Goal: Transaction & Acquisition: Purchase product/service

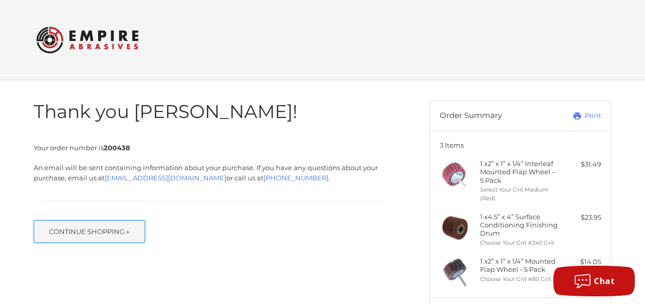
click at [116, 232] on button "Continue Shopping »" at bounding box center [89, 231] width 111 height 22
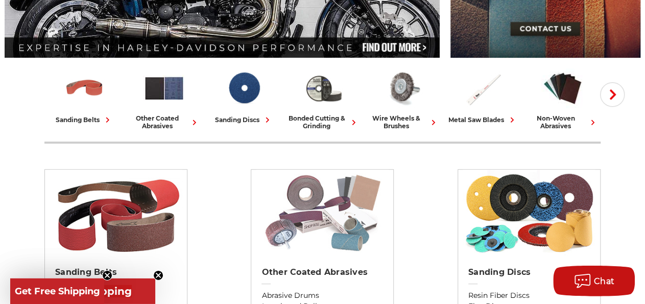
scroll to position [212, 0]
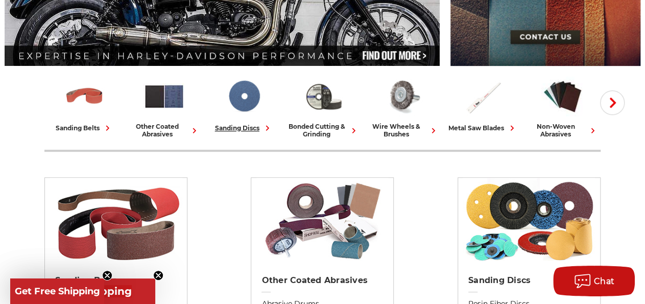
click at [244, 98] on img at bounding box center [244, 96] width 42 height 42
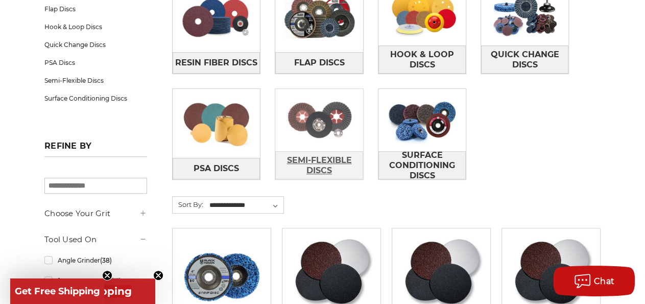
click at [311, 155] on span "Semi-Flexible Discs" at bounding box center [319, 166] width 86 height 28
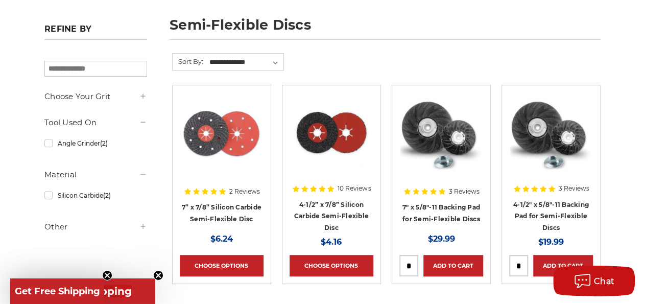
scroll to position [212, 0]
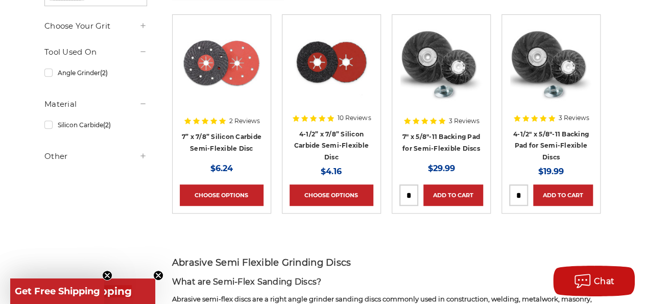
click at [221, 65] on img at bounding box center [222, 63] width 82 height 82
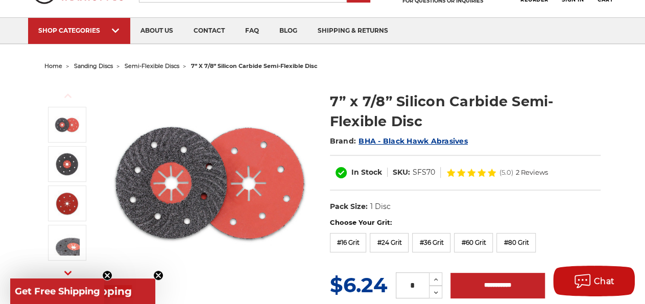
scroll to position [106, 0]
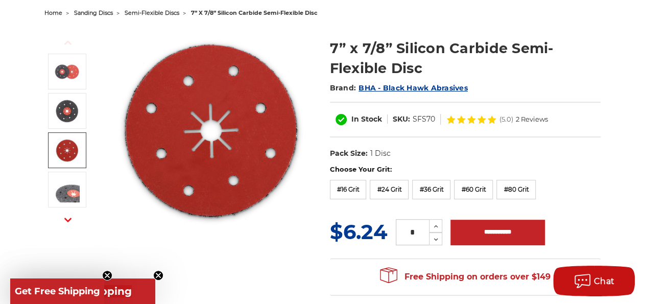
click at [68, 153] on img at bounding box center [67, 150] width 26 height 26
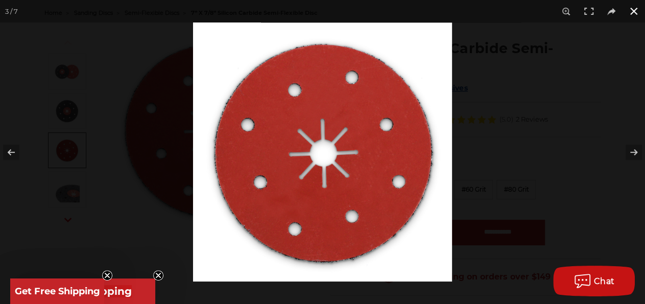
click at [628, 13] on button at bounding box center [633, 11] width 22 height 22
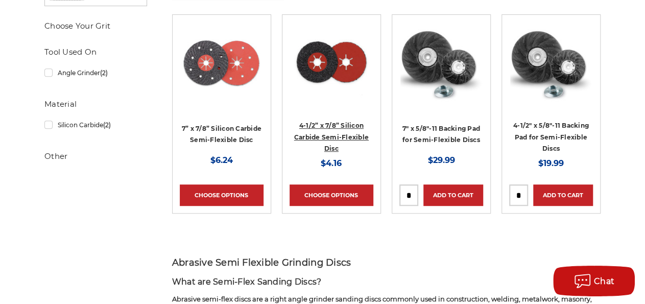
scroll to position [212, 0]
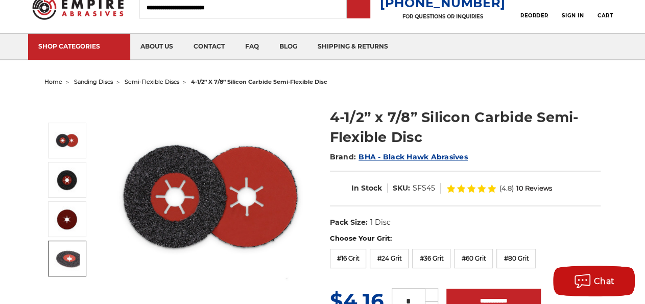
scroll to position [53, 0]
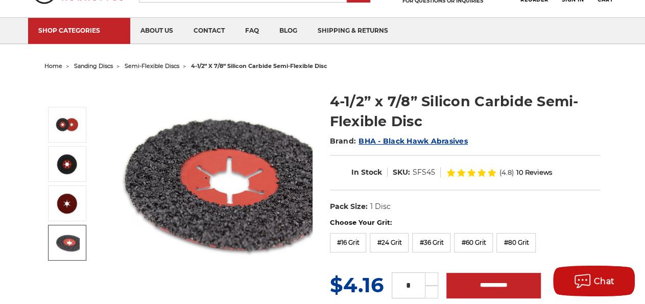
click at [76, 241] on img at bounding box center [67, 243] width 26 height 26
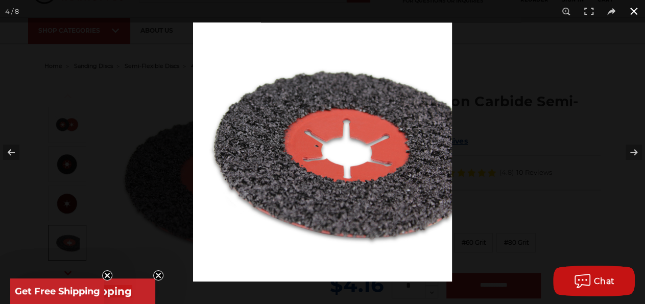
click at [633, 14] on button at bounding box center [633, 11] width 22 height 22
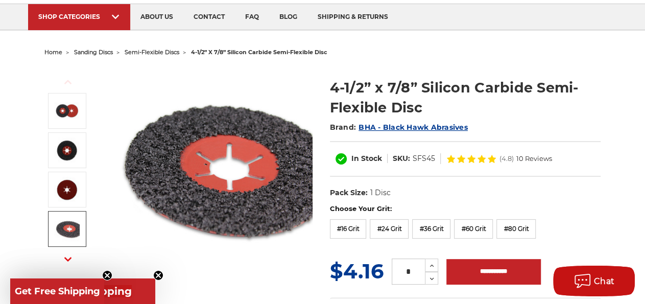
scroll to position [106, 0]
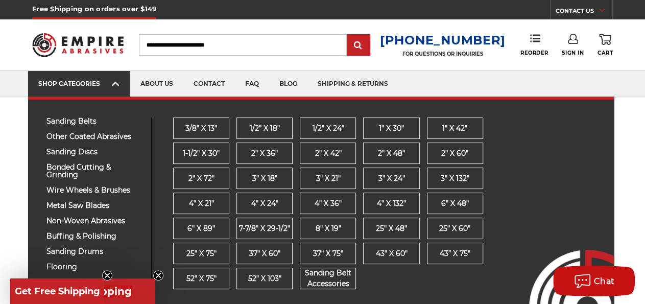
click at [107, 79] on link "SHOP CATEGORIES" at bounding box center [79, 84] width 102 height 26
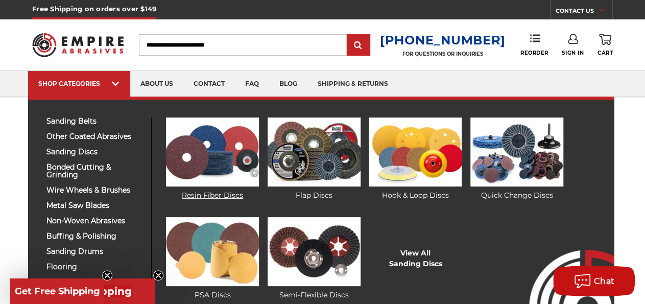
click at [212, 151] on img at bounding box center [212, 151] width 93 height 69
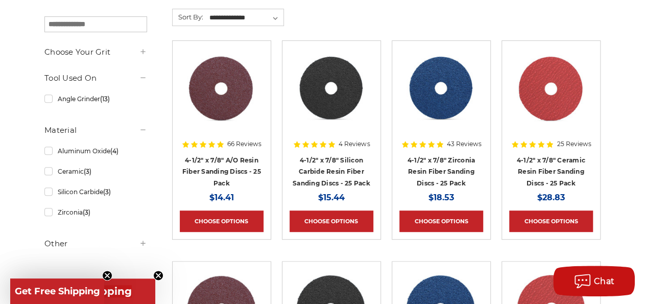
scroll to position [159, 0]
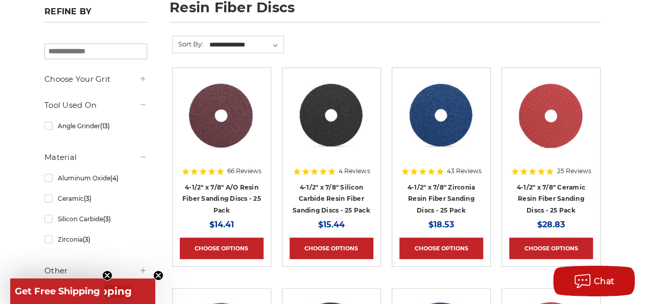
click at [544, 120] on img at bounding box center [550, 116] width 83 height 82
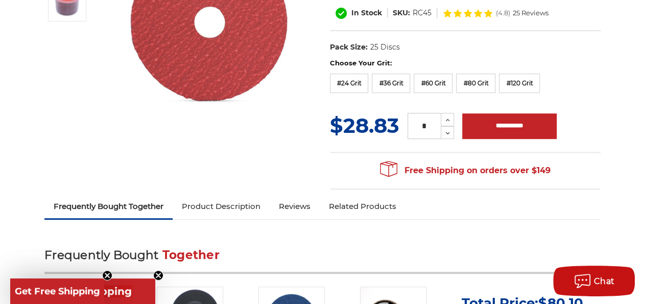
drag, startPoint x: 507, startPoint y: 145, endPoint x: 492, endPoint y: 164, distance: 24.7
click at [442, 212] on ul "Frequently Bought Together Product Description Reviews Related Products" at bounding box center [322, 207] width 556 height 24
click at [538, 85] on label "#120 Grit" at bounding box center [519, 82] width 41 height 19
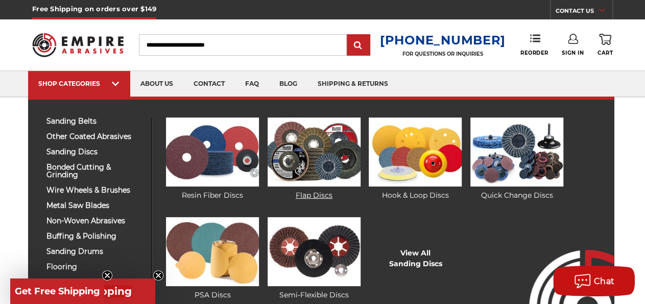
click at [315, 161] on img at bounding box center [313, 151] width 93 height 69
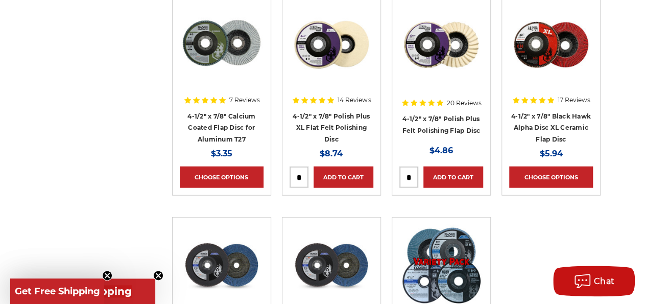
scroll to position [1062, 0]
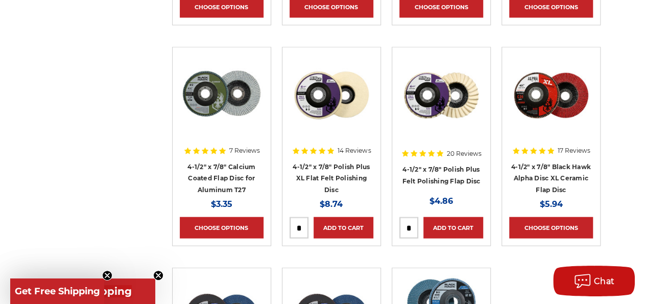
click at [562, 90] on img at bounding box center [551, 96] width 82 height 82
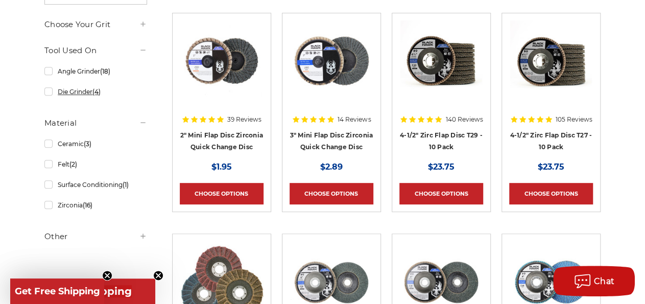
scroll to position [167, 0]
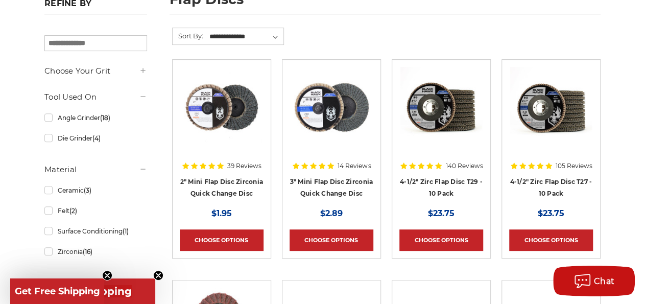
click at [141, 67] on icon at bounding box center [143, 70] width 8 height 8
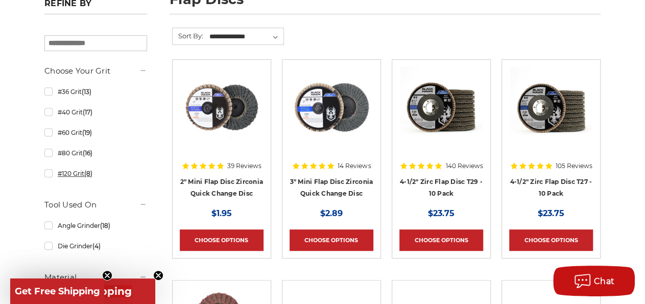
click at [76, 173] on link "#120 Grit (8)" at bounding box center [95, 173] width 103 height 18
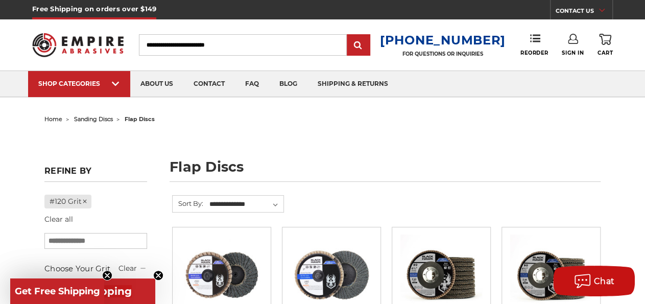
click at [182, 43] on input "Search" at bounding box center [243, 44] width 208 height 21
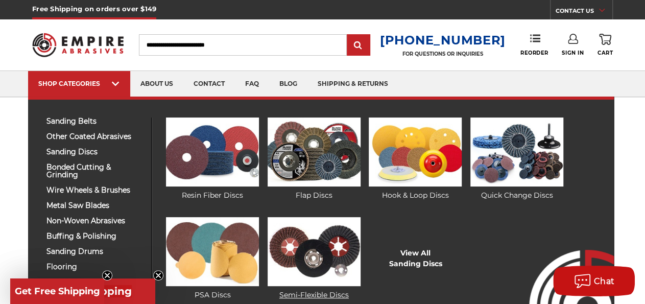
scroll to position [53, 0]
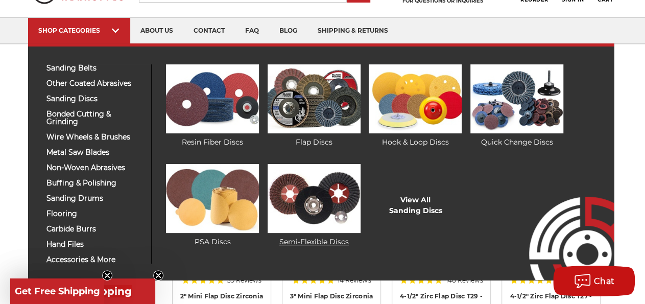
click at [305, 212] on img at bounding box center [313, 198] width 93 height 69
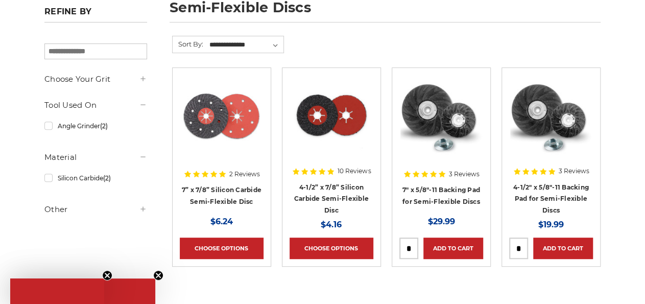
scroll to position [159, 0]
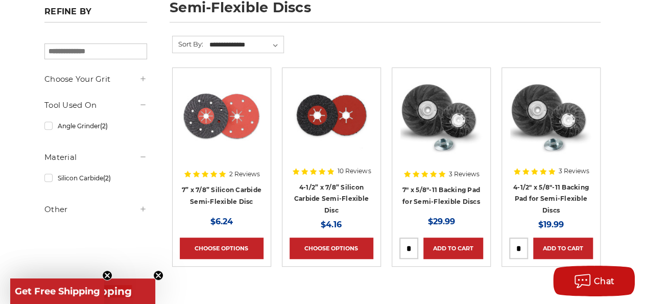
click at [77, 78] on h5 "Choose Your Grit" at bounding box center [95, 79] width 103 height 12
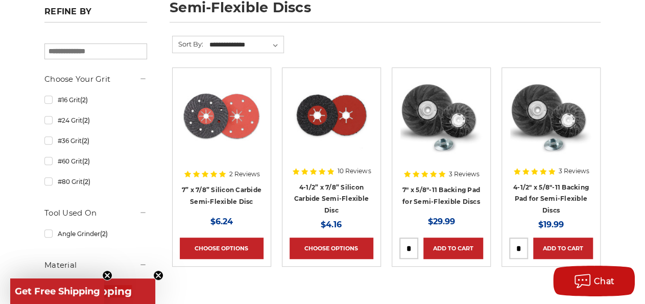
scroll to position [0, 0]
click at [77, 78] on h5 "Choose Your Grit" at bounding box center [95, 79] width 103 height 12
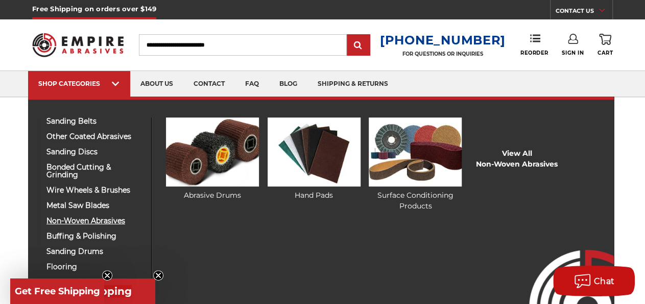
click at [124, 221] on span "non-woven abrasives" at bounding box center [94, 221] width 97 height 8
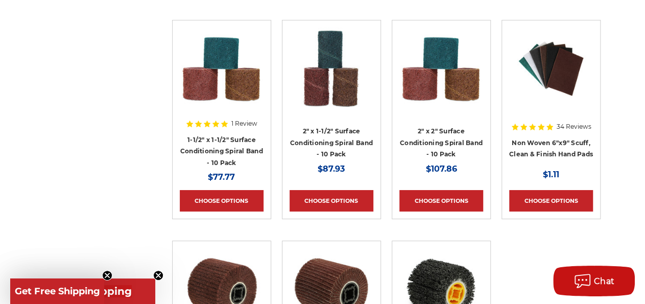
scroll to position [2017, 0]
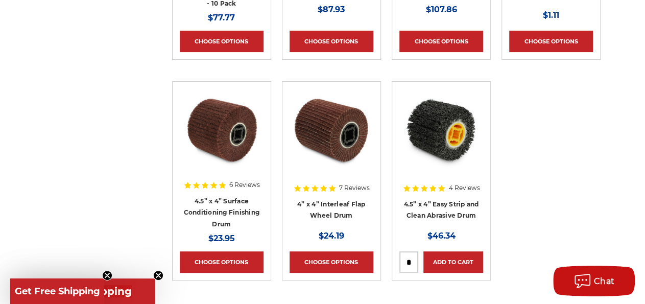
click at [313, 207] on h4 "4” x 4” Interleaf Flap Wheel Drum" at bounding box center [331, 212] width 84 height 29
click at [320, 213] on link "4” x 4” Interleaf Flap Wheel Drum" at bounding box center [331, 209] width 68 height 19
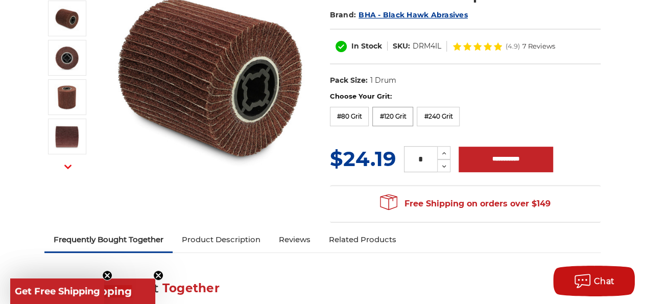
click at [388, 117] on label "#120 Grit" at bounding box center [392, 116] width 41 height 19
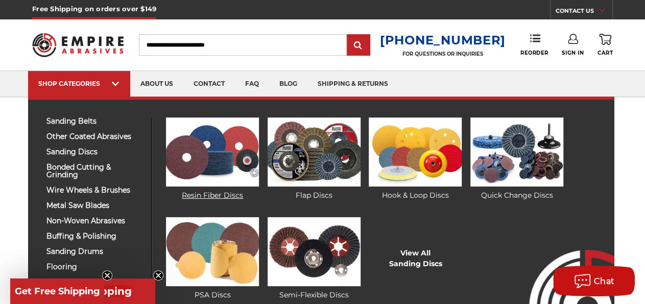
click at [203, 170] on img at bounding box center [212, 151] width 93 height 69
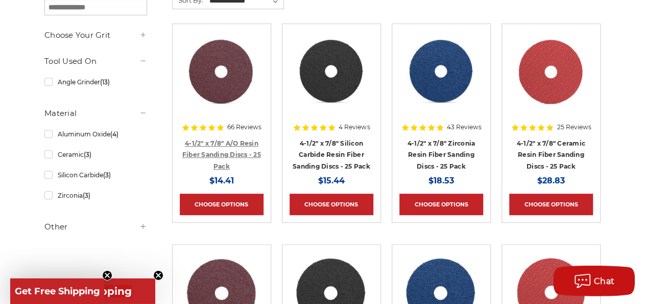
scroll to position [212, 0]
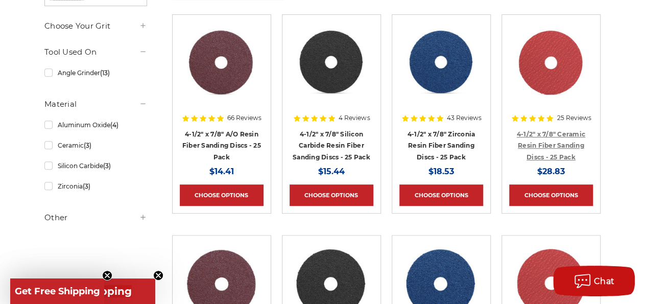
click at [562, 156] on link "4-1/2" x 7/8" Ceramic Resin Fiber Sanding Discs - 25 Pack" at bounding box center [550, 145] width 68 height 31
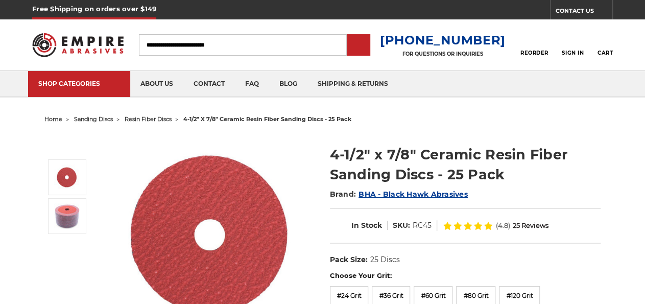
scroll to position [159, 0]
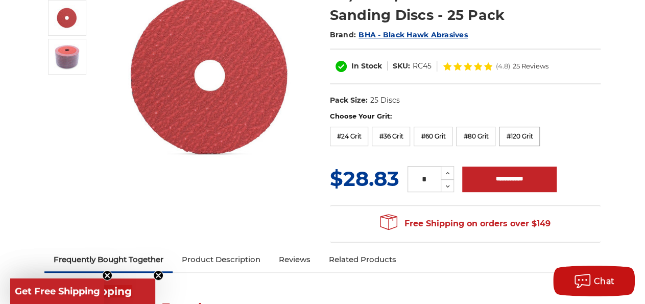
click at [535, 137] on label "#120 Grit" at bounding box center [519, 136] width 41 height 19
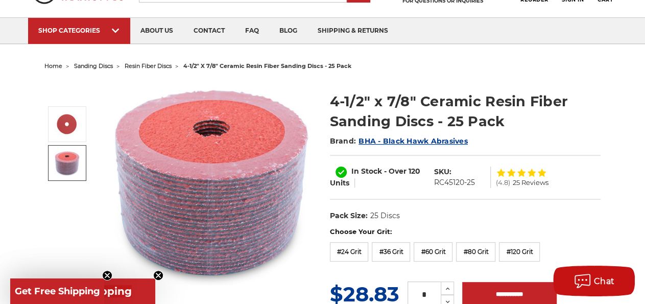
scroll to position [0, 0]
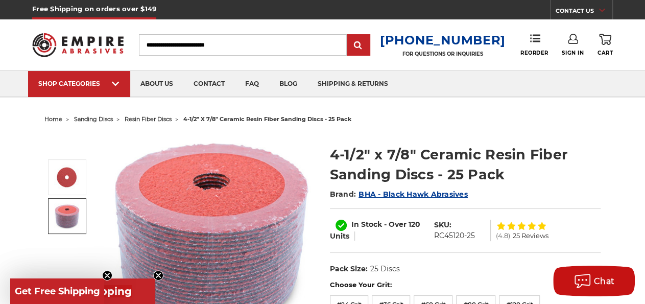
click at [183, 46] on input "Search" at bounding box center [243, 44] width 208 height 21
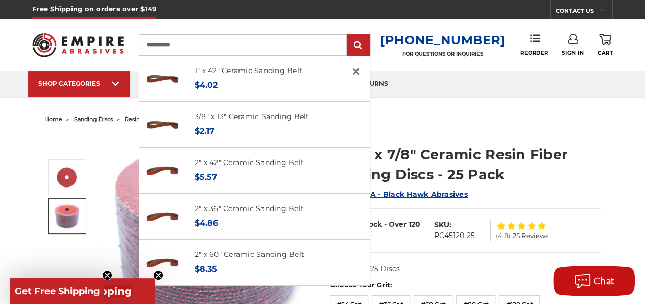
type input "**********"
click at [348, 35] on input "submit" at bounding box center [358, 45] width 20 height 20
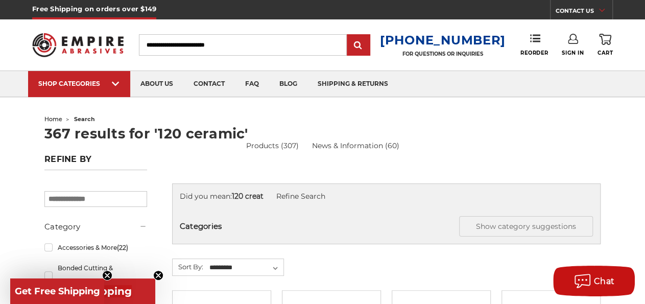
click at [267, 42] on input "Search" at bounding box center [243, 44] width 208 height 21
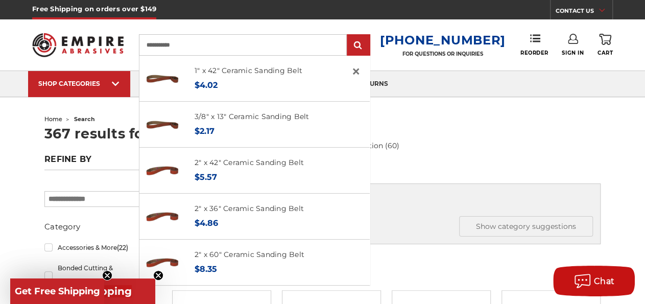
type input "**********"
click at [348, 35] on input "submit" at bounding box center [358, 45] width 20 height 20
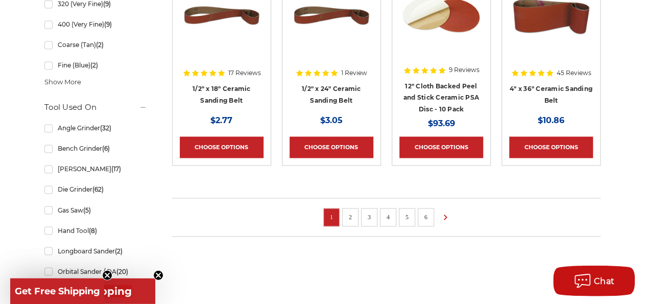
scroll to position [796, 0]
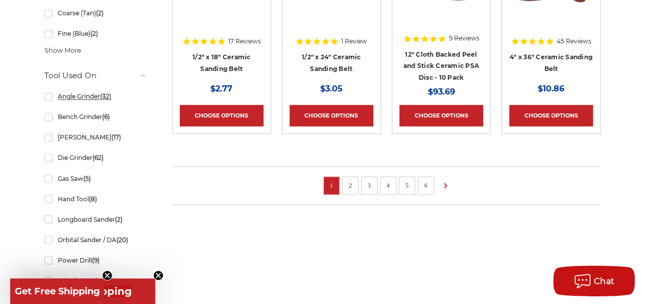
click at [48, 96] on link "Angle Grinder (32)" at bounding box center [95, 96] width 103 height 18
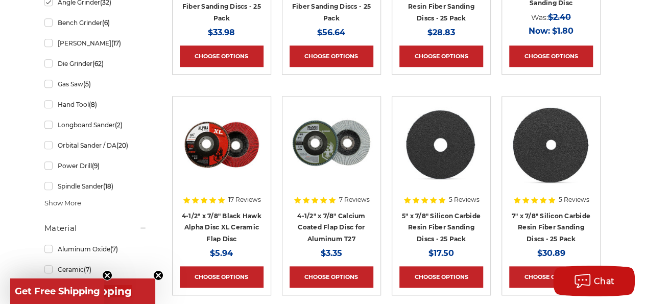
scroll to position [425, 0]
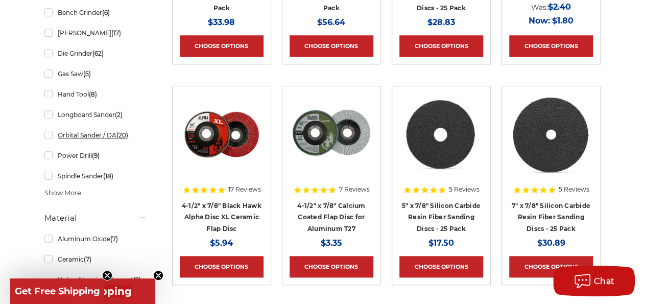
click at [47, 138] on link "Orbital Sander / DA (20)" at bounding box center [95, 135] width 103 height 18
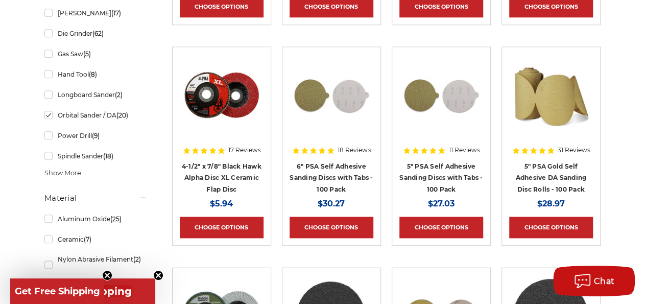
scroll to position [478, 0]
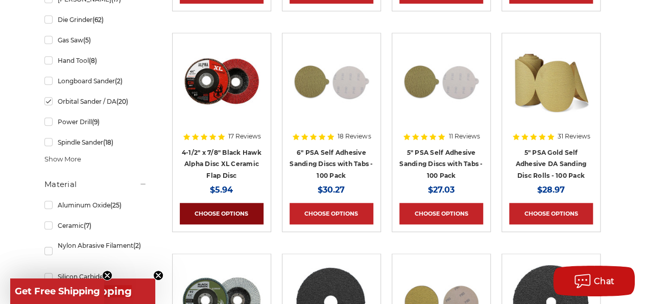
click at [190, 214] on link "Choose Options" at bounding box center [222, 213] width 84 height 21
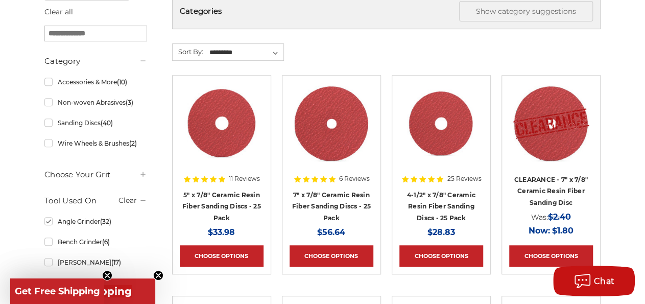
scroll to position [212, 0]
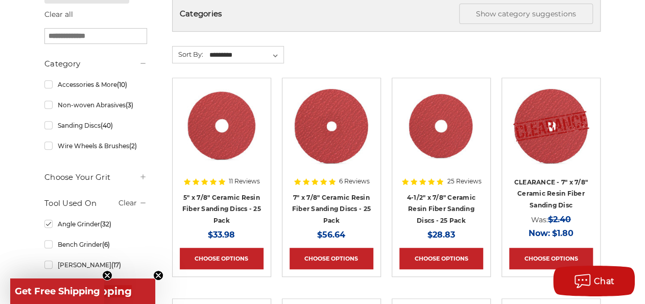
click at [141, 177] on use at bounding box center [142, 176] width 5 height 5
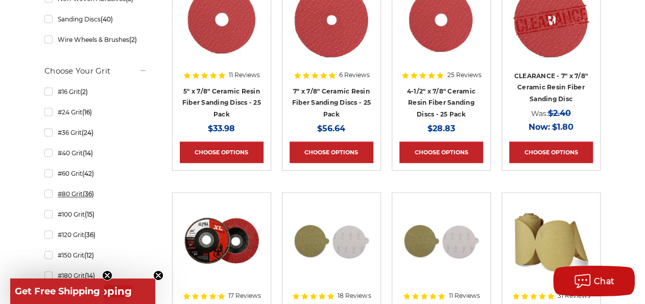
scroll to position [372, 0]
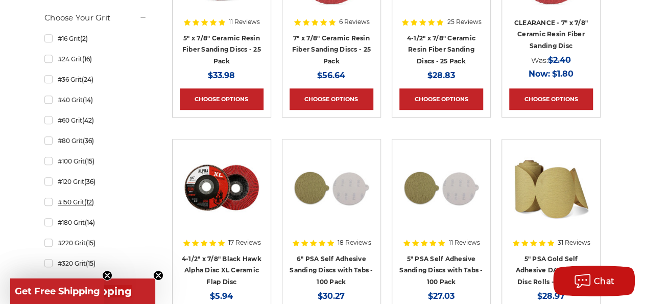
click at [47, 202] on link "#150 Grit (12)" at bounding box center [95, 202] width 103 height 18
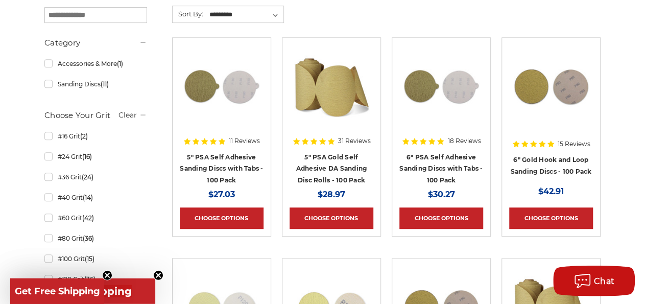
scroll to position [372, 0]
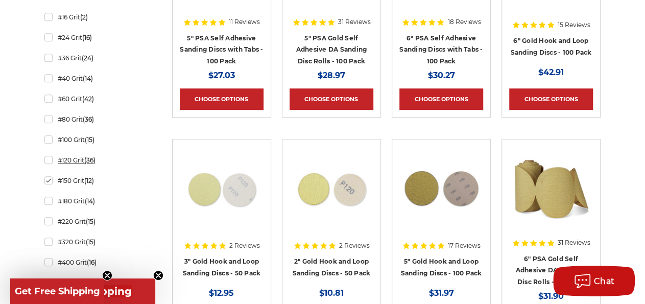
click at [50, 163] on link "#120 Grit (36)" at bounding box center [95, 160] width 103 height 18
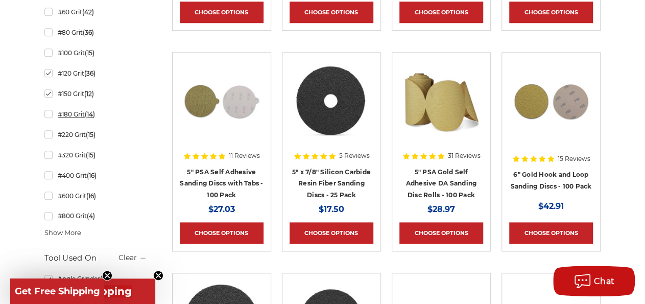
scroll to position [478, 0]
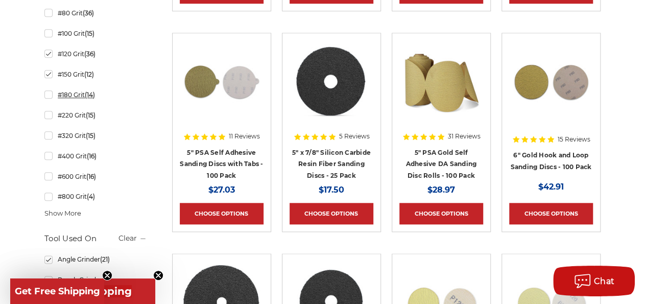
click at [47, 91] on link "#180 Grit (14)" at bounding box center [95, 95] width 103 height 18
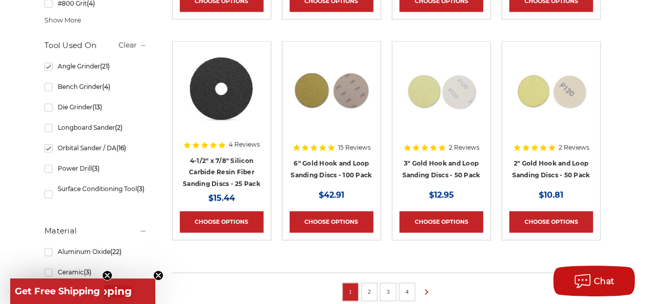
scroll to position [796, 0]
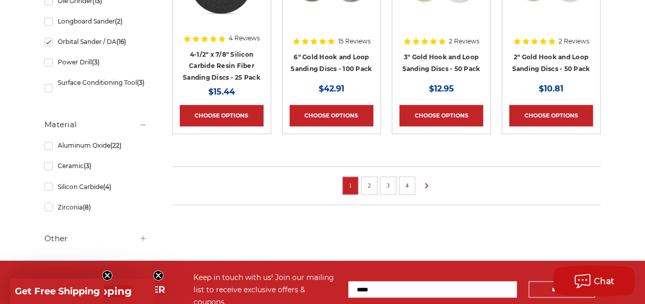
click at [370, 179] on link "2" at bounding box center [369, 184] width 10 height 11
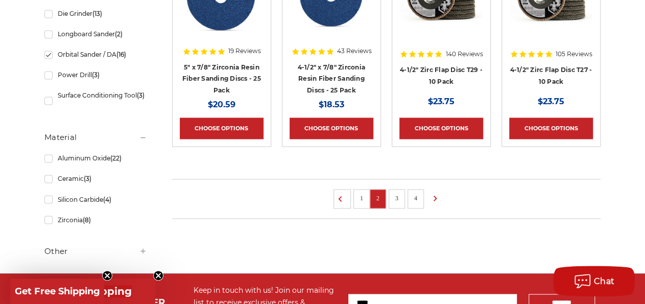
scroll to position [796, 0]
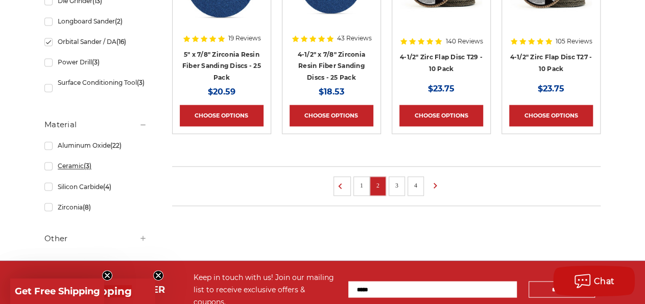
click at [45, 174] on link "Ceramic (3)" at bounding box center [95, 166] width 103 height 18
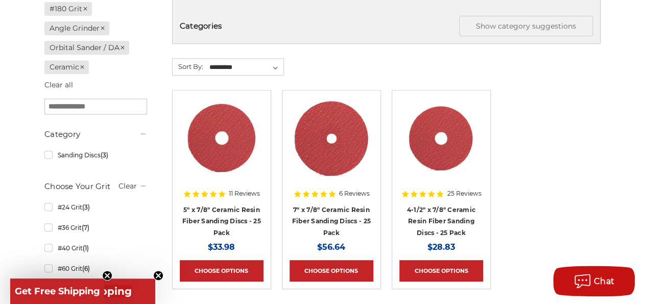
scroll to position [318, 0]
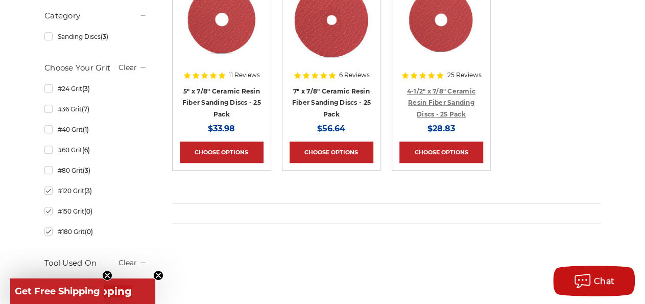
click at [440, 102] on link "4-1/2" x 7/8" Ceramic Resin Fiber Sanding Discs - 25 Pack" at bounding box center [441, 102] width 68 height 31
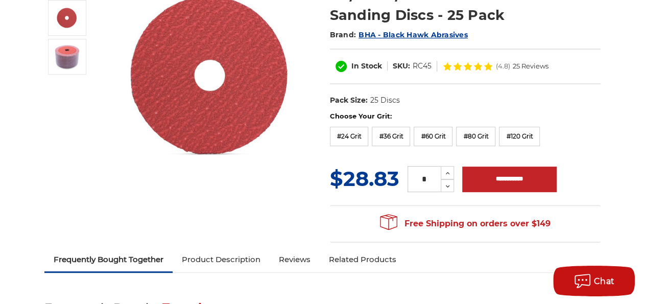
scroll to position [159, 0]
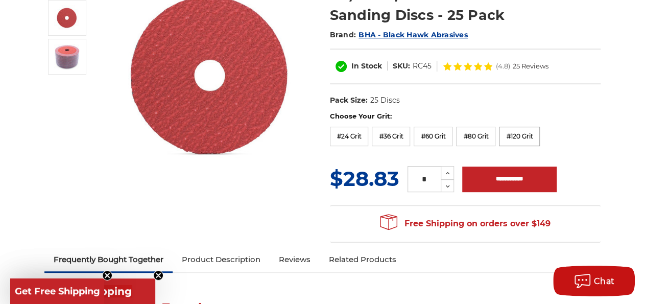
click at [533, 135] on label "#120 Grit" at bounding box center [519, 136] width 41 height 19
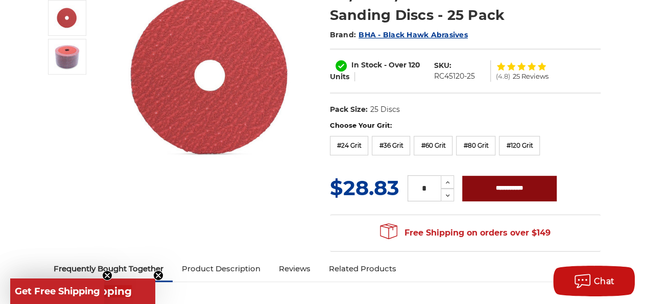
click at [508, 185] on input "**********" at bounding box center [509, 189] width 94 height 26
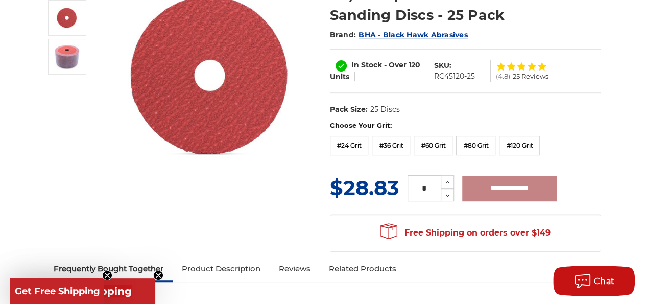
type input "**********"
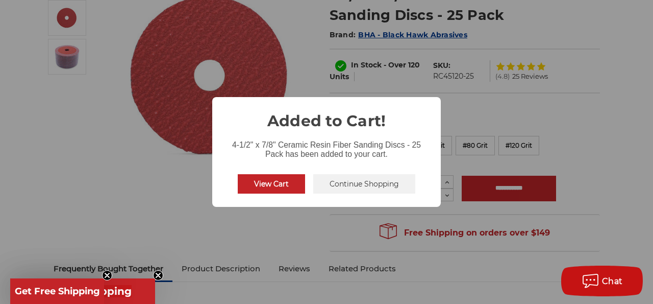
click at [273, 185] on button "View Cart" at bounding box center [271, 183] width 67 height 19
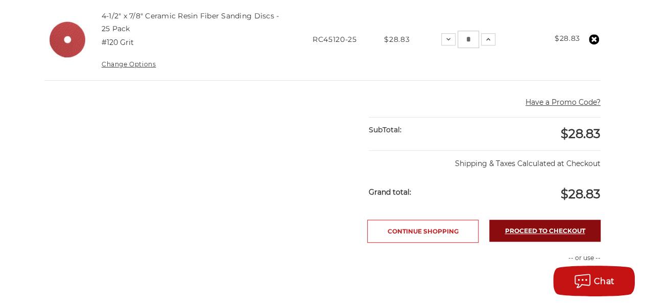
click at [528, 225] on link "Proceed to checkout" at bounding box center [544, 230] width 111 height 22
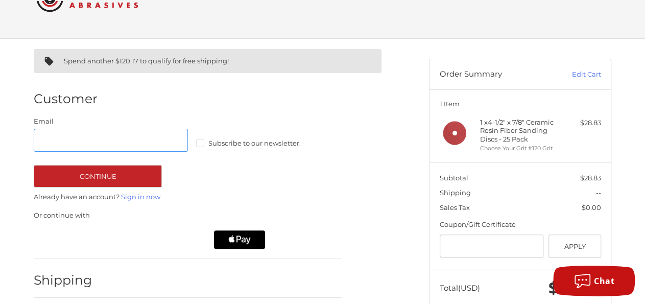
scroll to position [58, 0]
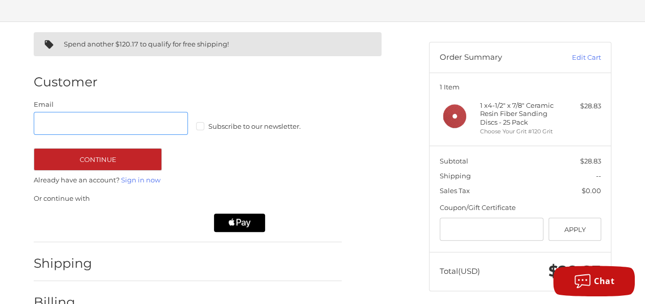
click at [102, 122] on input "Email" at bounding box center [111, 123] width 154 height 23
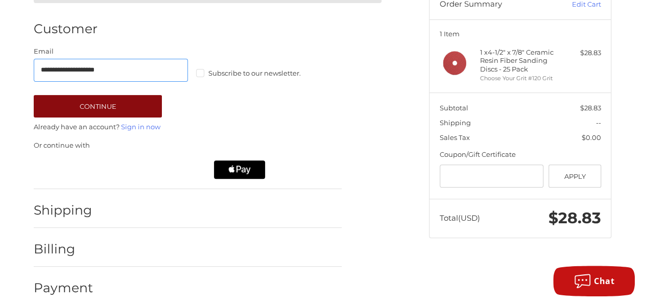
type input "**********"
click at [141, 106] on button "Continue" at bounding box center [98, 106] width 128 height 22
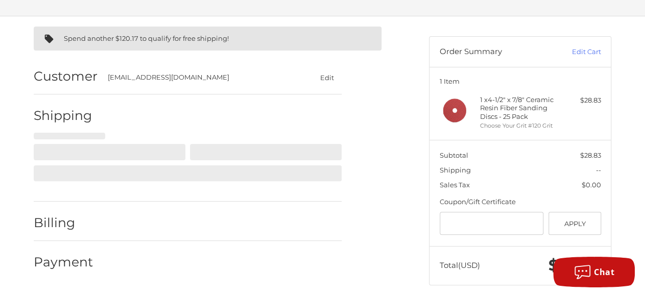
select select "**"
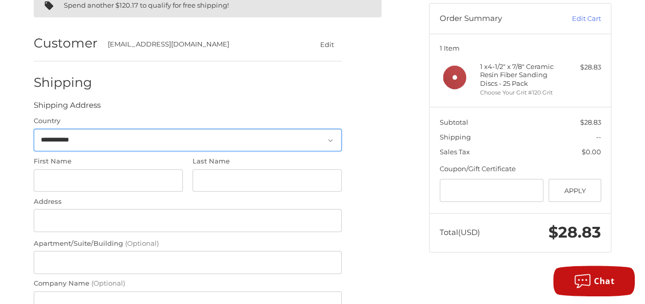
scroll to position [97, 0]
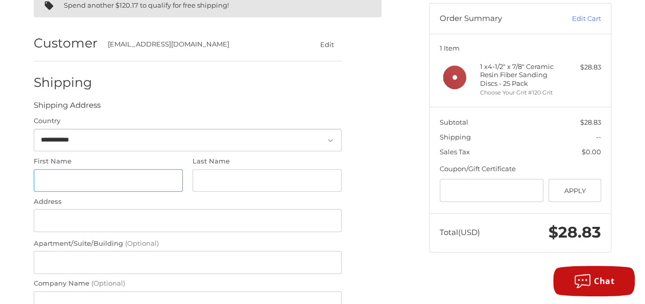
click at [107, 174] on input "First Name" at bounding box center [108, 180] width 149 height 23
click at [107, 182] on input "First Name" at bounding box center [108, 180] width 149 height 23
type input "*******"
type input "*****"
type input "**********"
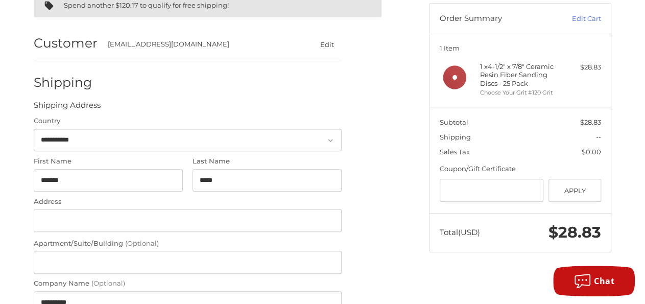
type input "**********"
select select "**"
type input "*****"
type input "**********"
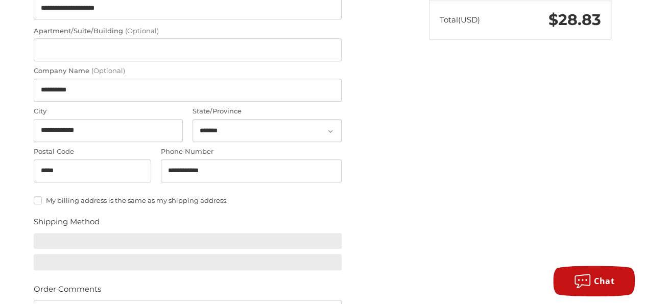
scroll to position [362, 0]
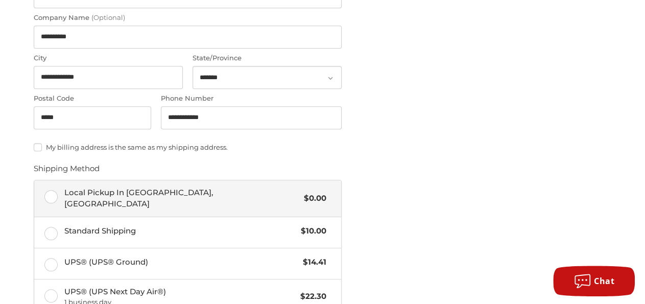
click at [109, 200] on div "Local Pickup In Islandia, NY $0.00" at bounding box center [195, 198] width 262 height 23
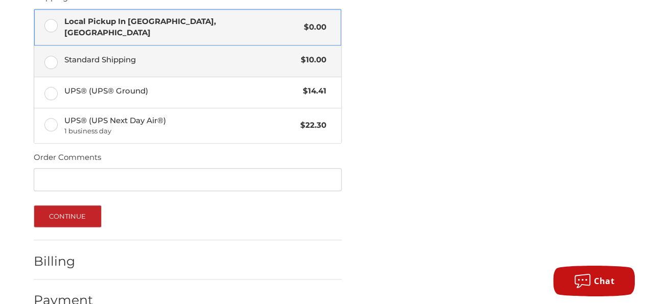
scroll to position [550, 0]
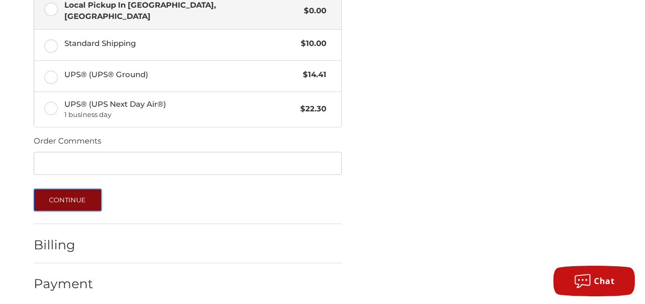
click at [85, 188] on button "Continue" at bounding box center [68, 199] width 68 height 22
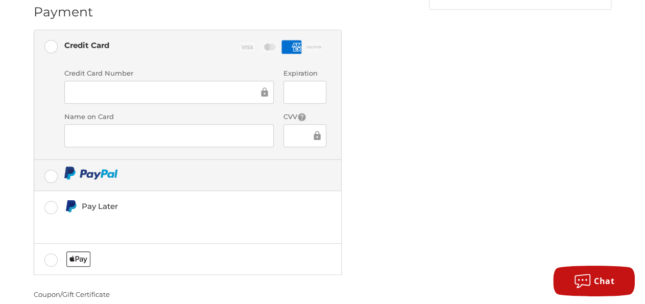
scroll to position [405, 0]
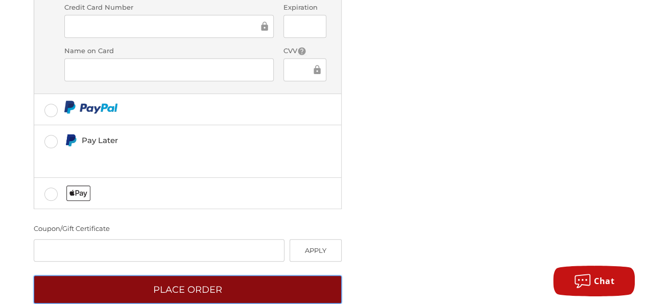
click at [216, 275] on button "Place Order" at bounding box center [188, 289] width 308 height 28
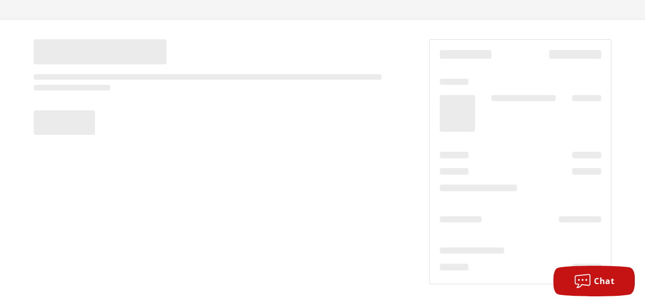
scroll to position [60, 0]
